Goal: Task Accomplishment & Management: Manage account settings

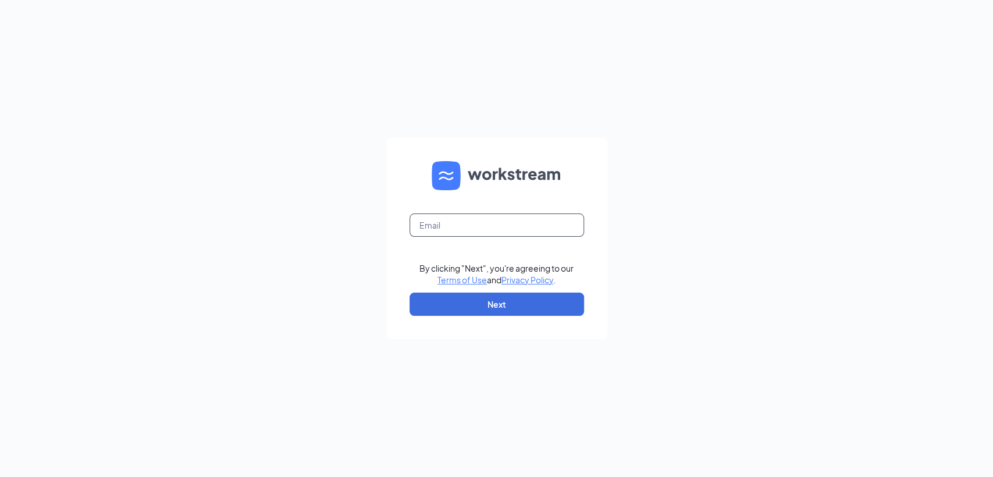
click at [505, 222] on input "text" at bounding box center [497, 225] width 175 height 23
type input "chris.perry@pjunited.com"
click at [520, 312] on button "Next" at bounding box center [497, 304] width 175 height 23
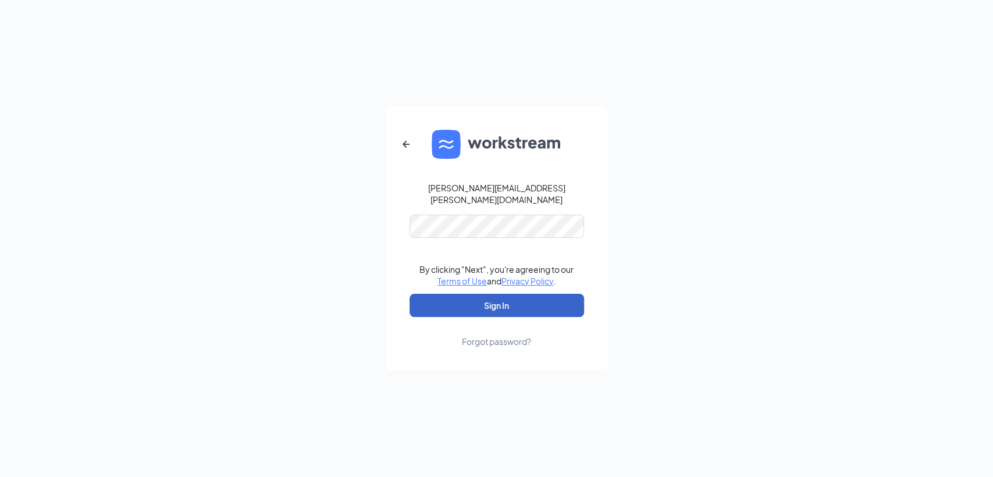
click at [477, 303] on button "Sign In" at bounding box center [497, 305] width 175 height 23
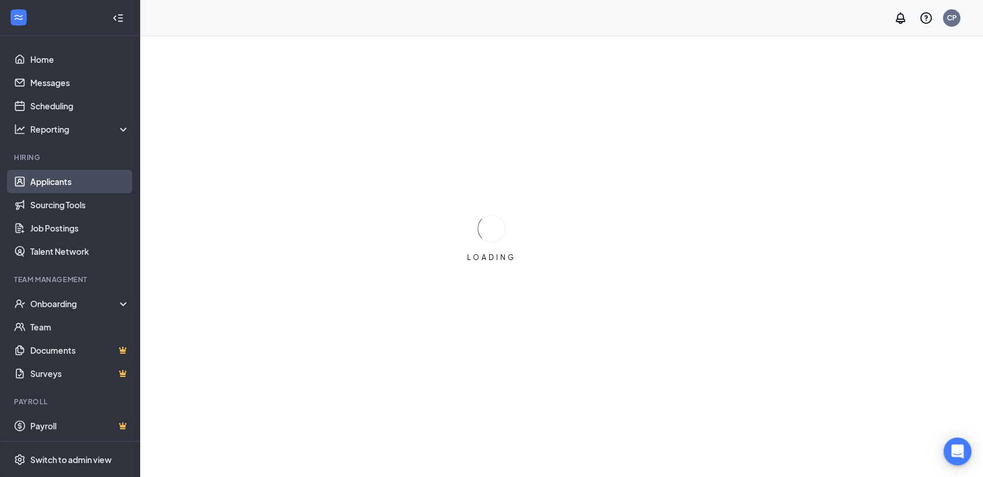
click at [52, 183] on link "Applicants" at bounding box center [80, 181] width 100 height 23
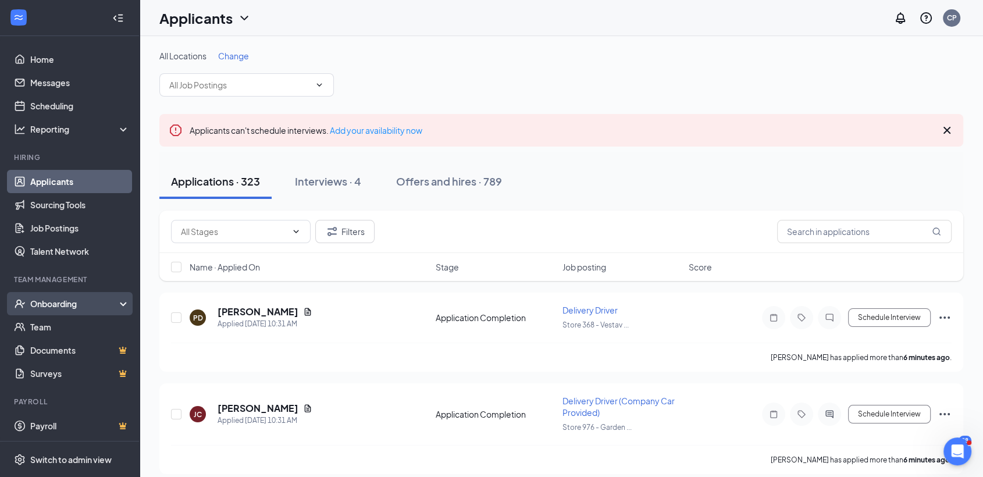
click at [74, 301] on div "Onboarding" at bounding box center [75, 304] width 90 height 12
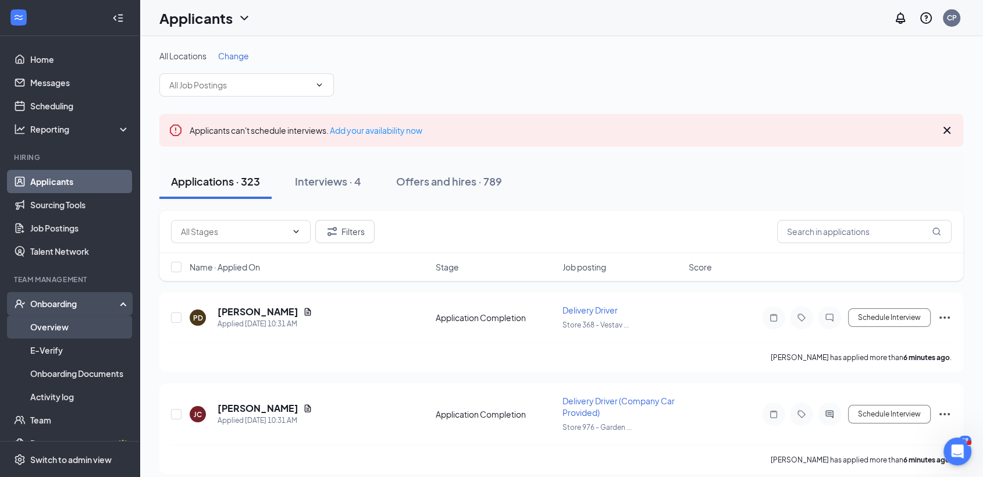
click at [61, 324] on link "Overview" at bounding box center [80, 326] width 100 height 23
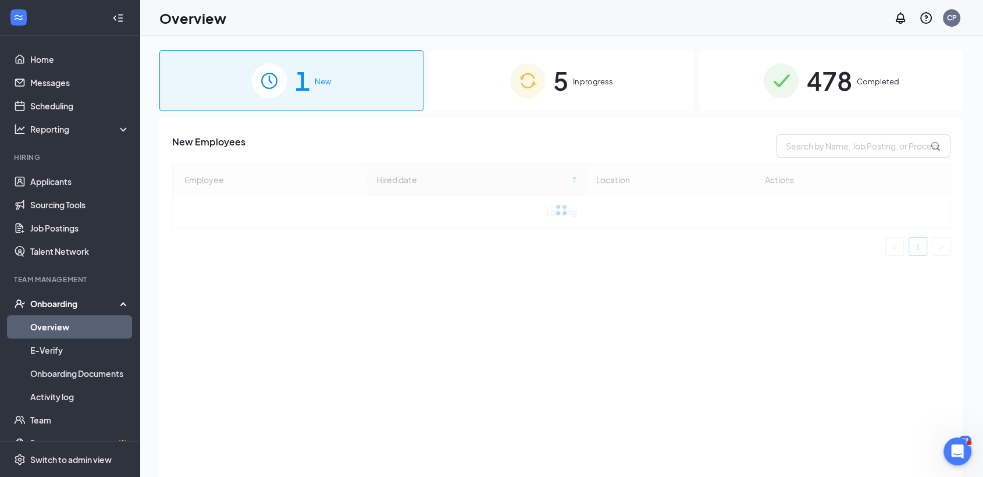
click at [855, 80] on div "478 Completed" at bounding box center [831, 80] width 264 height 61
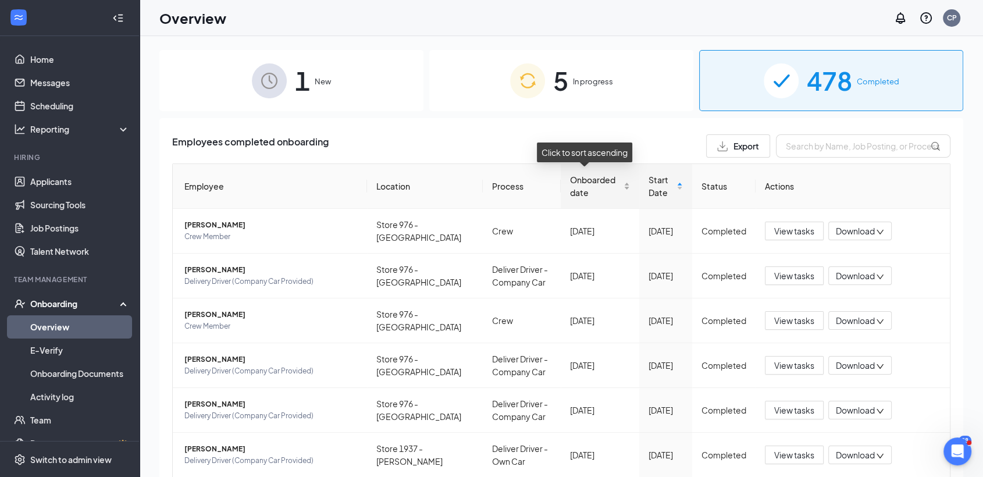
click at [571, 182] on span "Onboarded date" at bounding box center [595, 186] width 51 height 26
click at [584, 188] on span "Onboarded date" at bounding box center [595, 186] width 51 height 26
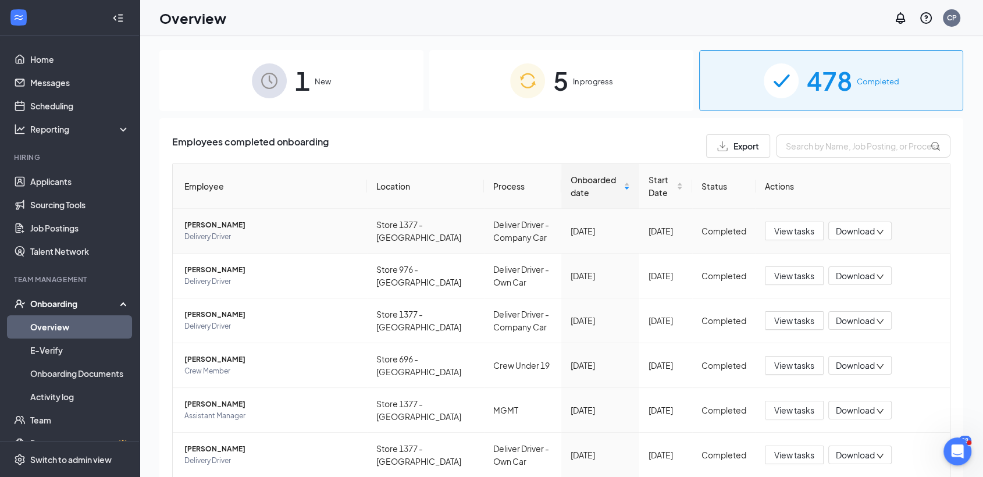
click at [218, 229] on span "[PERSON_NAME]" at bounding box center [270, 225] width 173 height 12
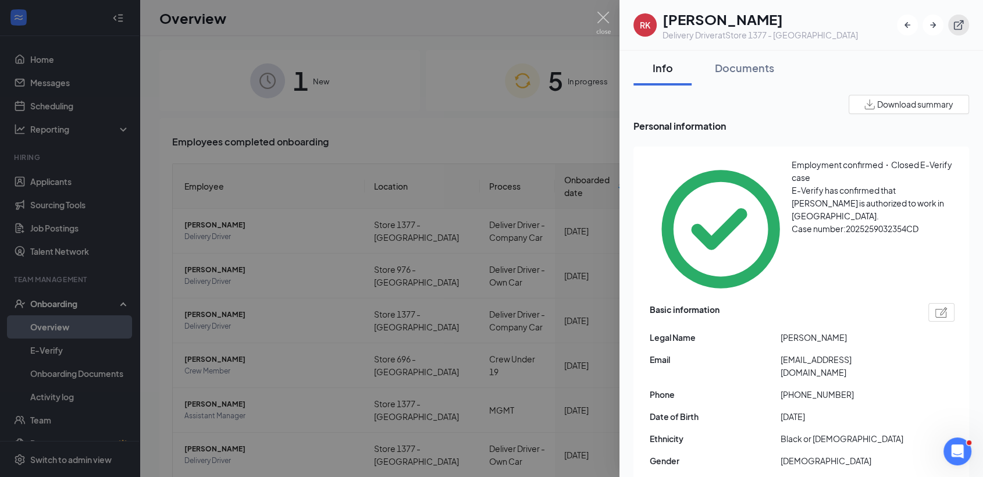
click at [960, 20] on icon "ExternalLink" at bounding box center [959, 25] width 12 height 12
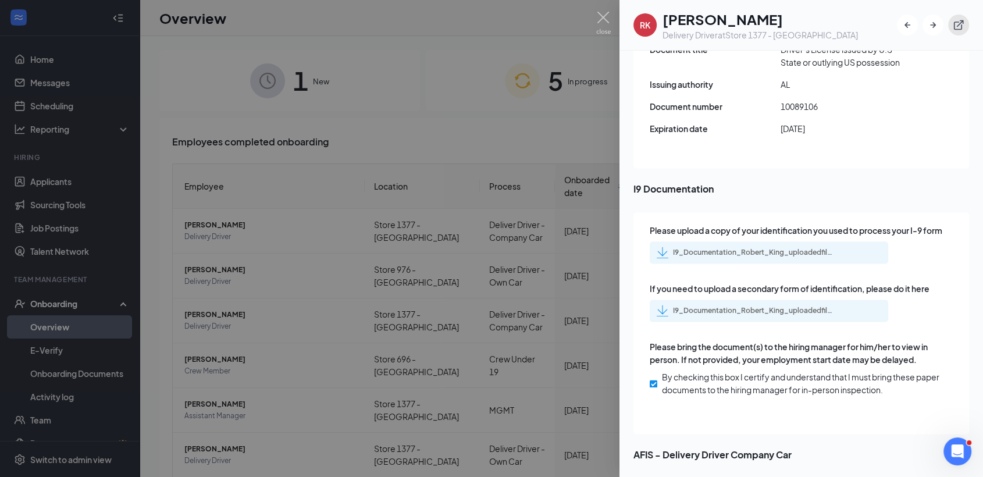
scroll to position [1746, 0]
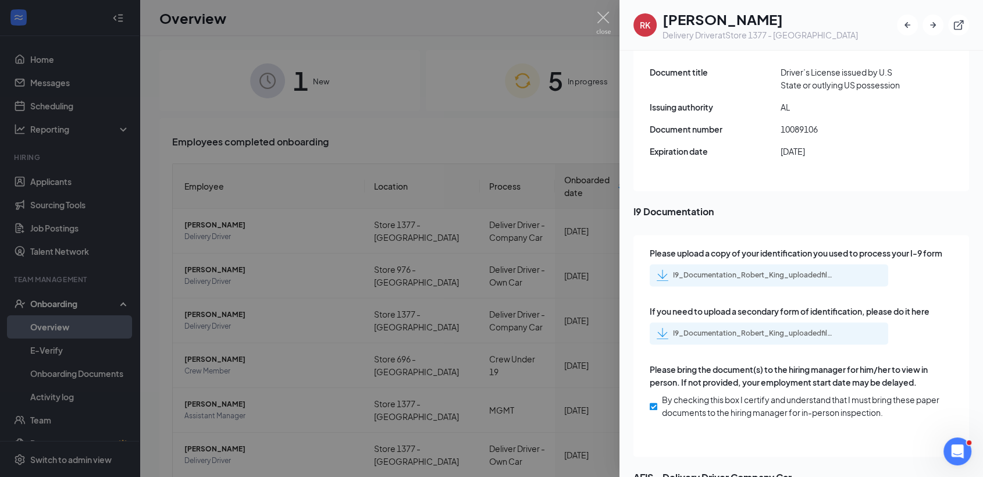
click at [757, 271] on div "I9_Documentation_Robert_King_uploadedfile_20250915.pdf.pdf" at bounding box center [754, 275] width 163 height 9
click at [692, 329] on div "I9_Documentation_Robert_King_uploadedfile_20250916.pdf.pdf" at bounding box center [754, 333] width 163 height 9
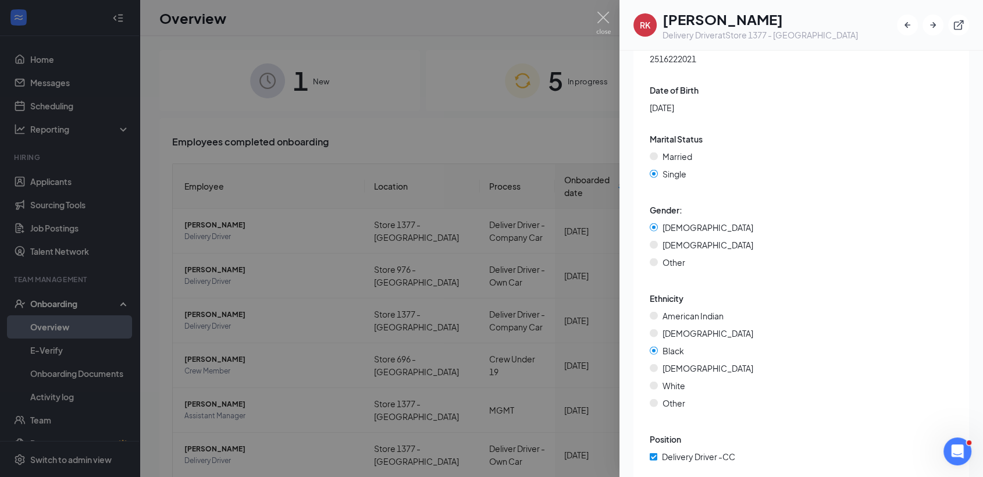
scroll to position [2855, 0]
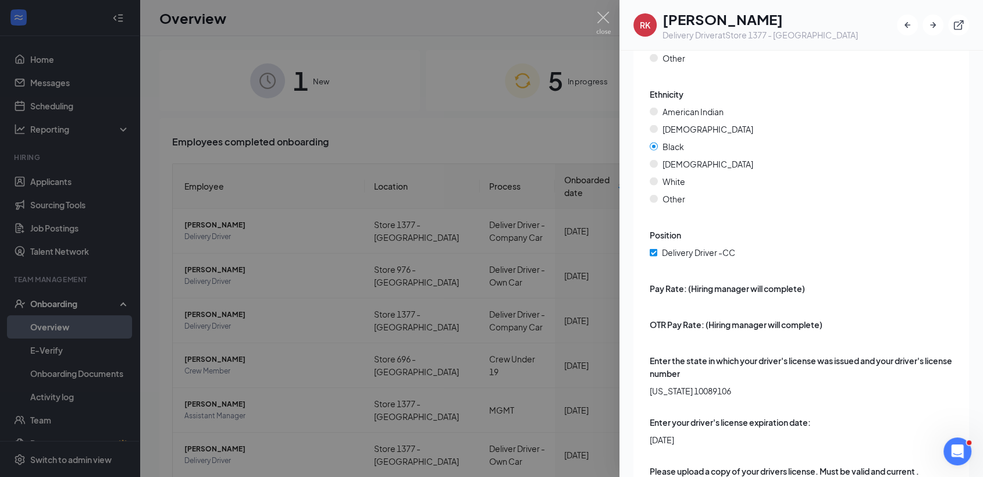
click at [602, 20] on img at bounding box center [603, 23] width 15 height 23
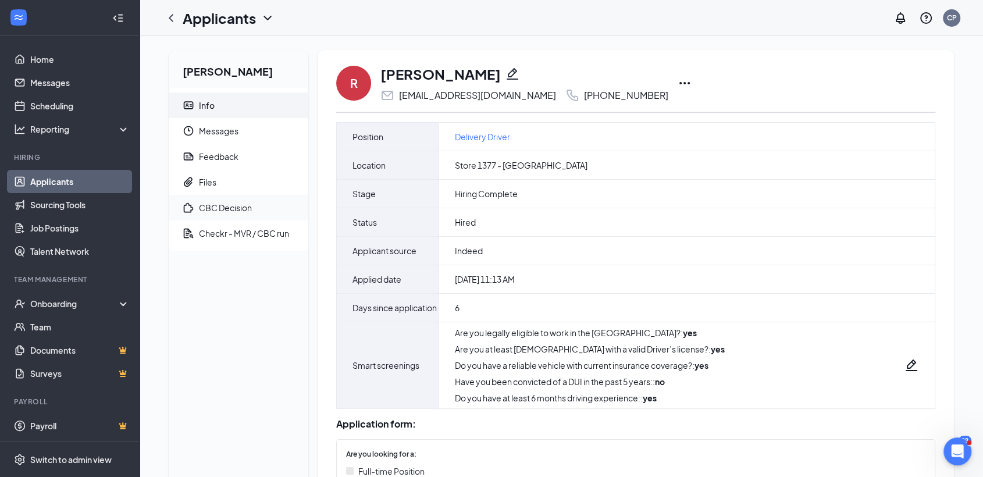
click at [228, 204] on div "CBC Decision" at bounding box center [225, 208] width 53 height 12
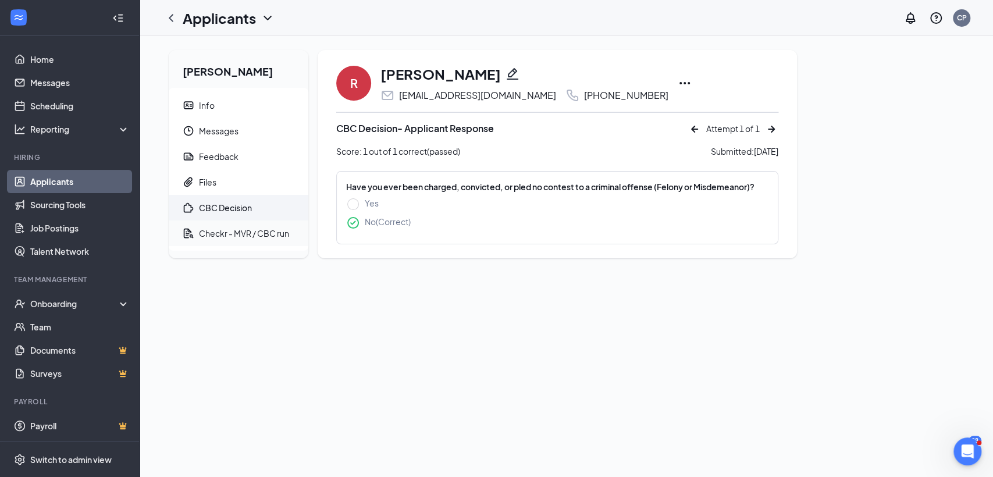
click at [230, 235] on div "Checkr - MVR / CBC run" at bounding box center [244, 234] width 90 height 12
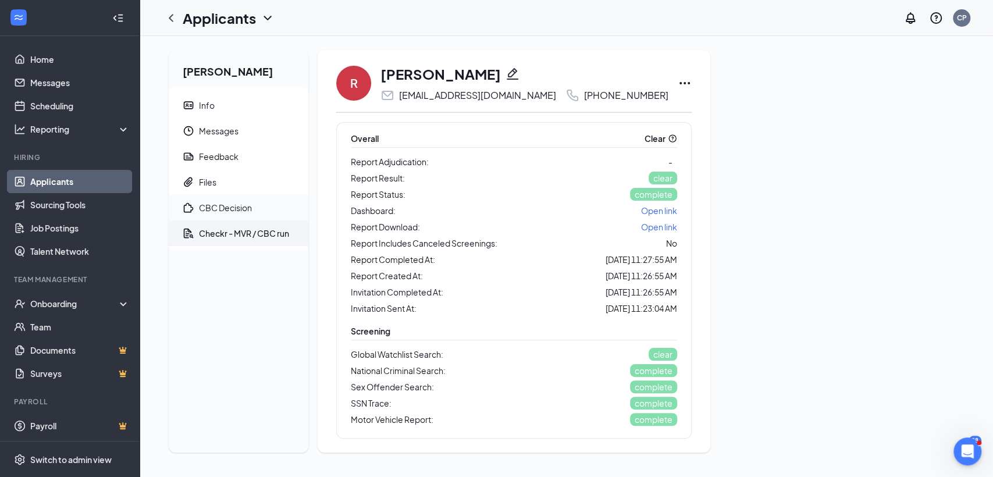
click at [230, 211] on div "CBC Decision" at bounding box center [225, 208] width 53 height 12
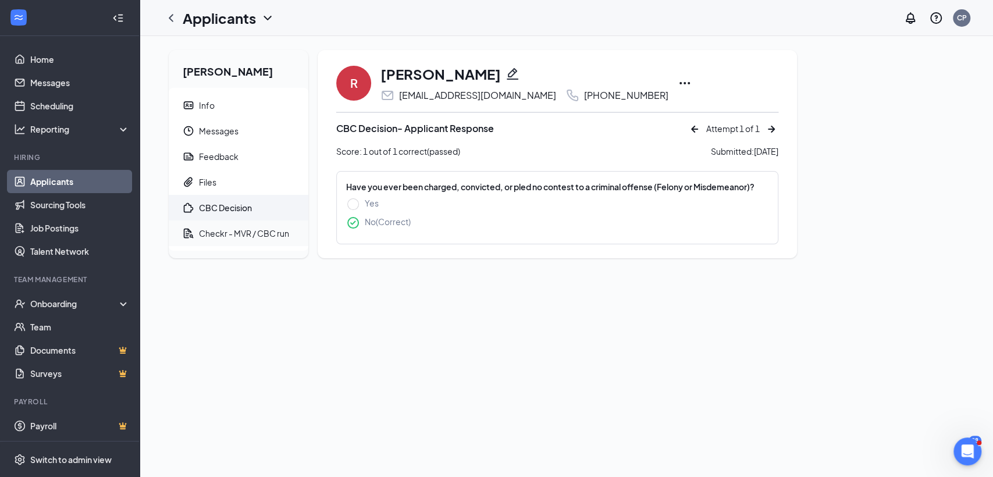
click at [226, 240] on span "Checkr - MVR / CBC run" at bounding box center [249, 234] width 100 height 26
